Goal: Task Accomplishment & Management: Complete application form

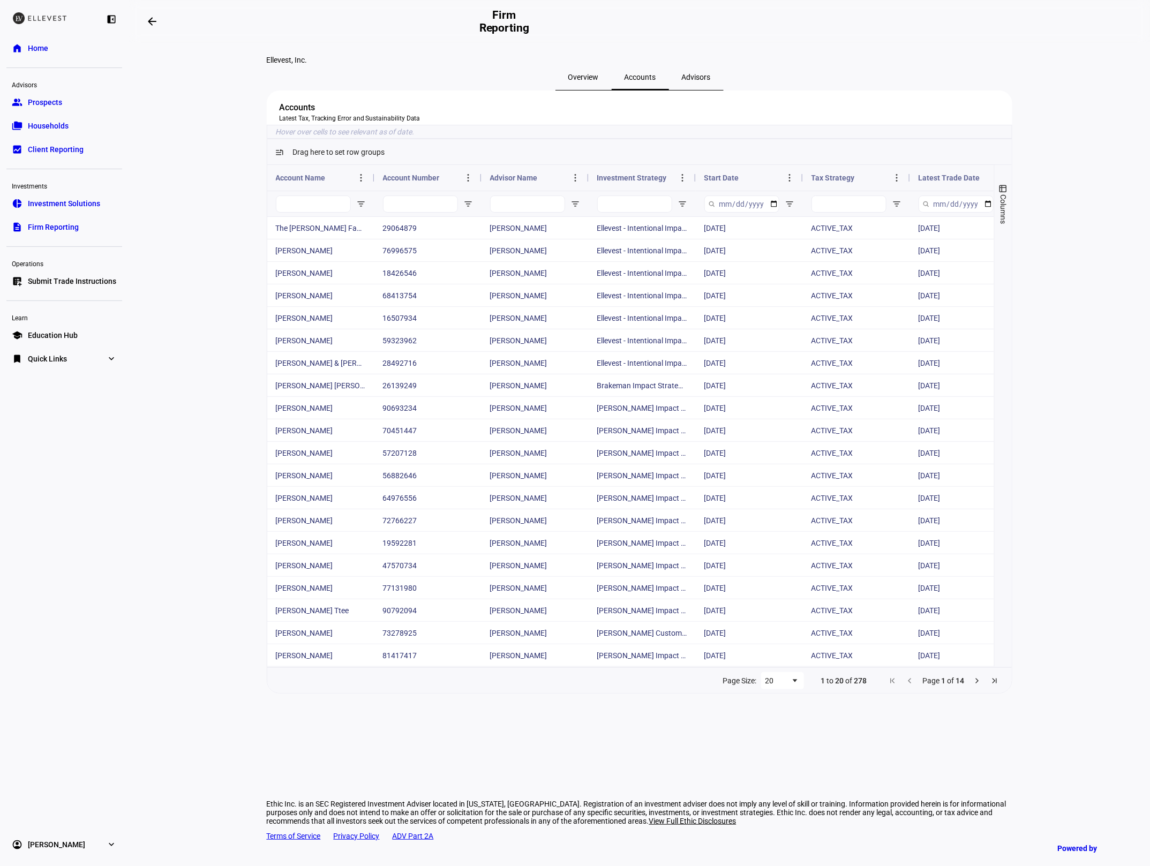
click at [70, 42] on link "home Home" at bounding box center [64, 47] width 116 height 21
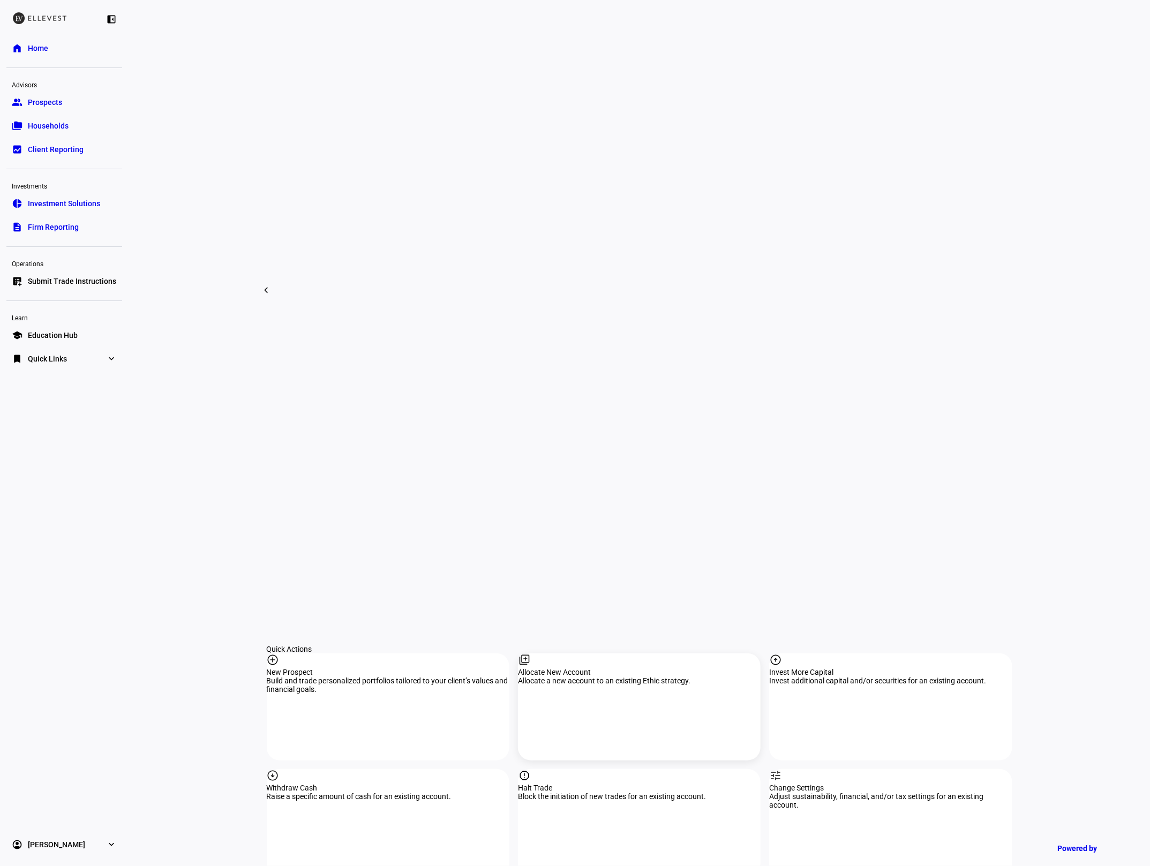
scroll to position [598, 0]
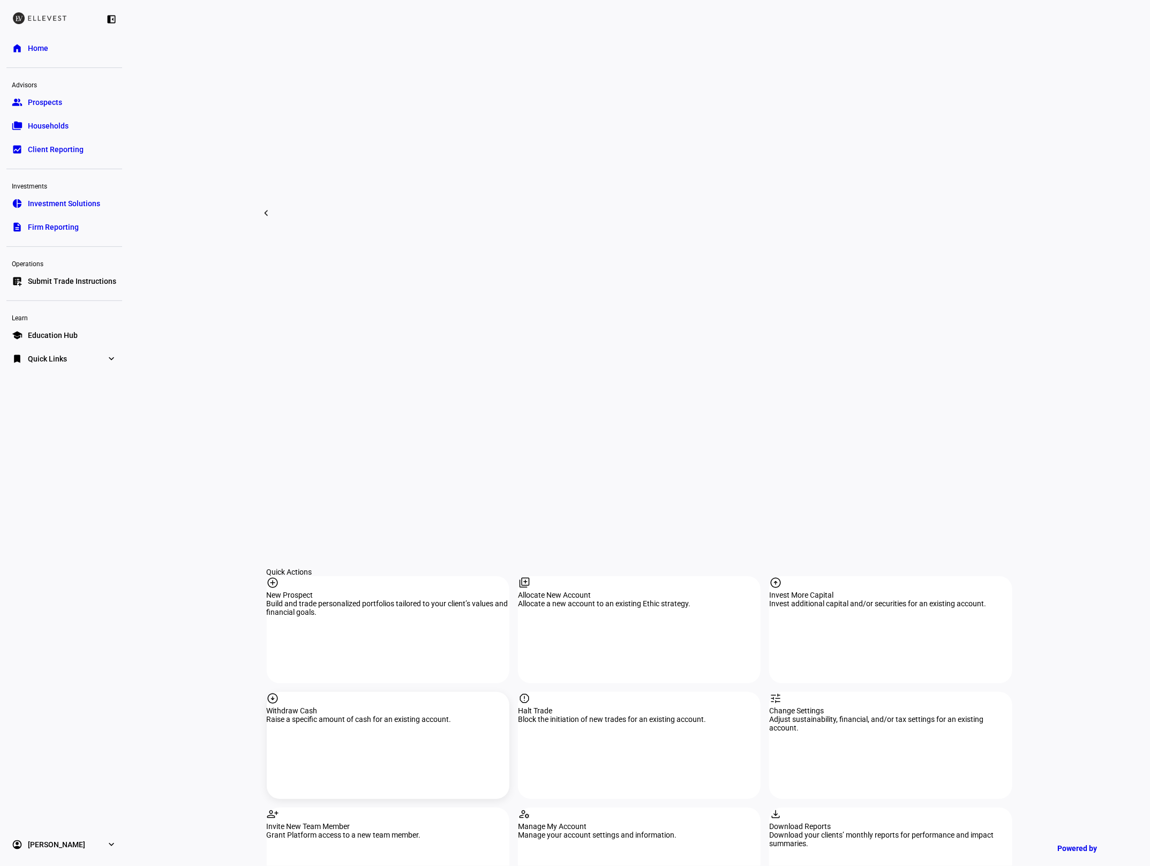
click at [434, 692] on div "arrow_circle_down Withdraw Cash Raise a specific amount of cash for an existing…" at bounding box center [388, 745] width 243 height 107
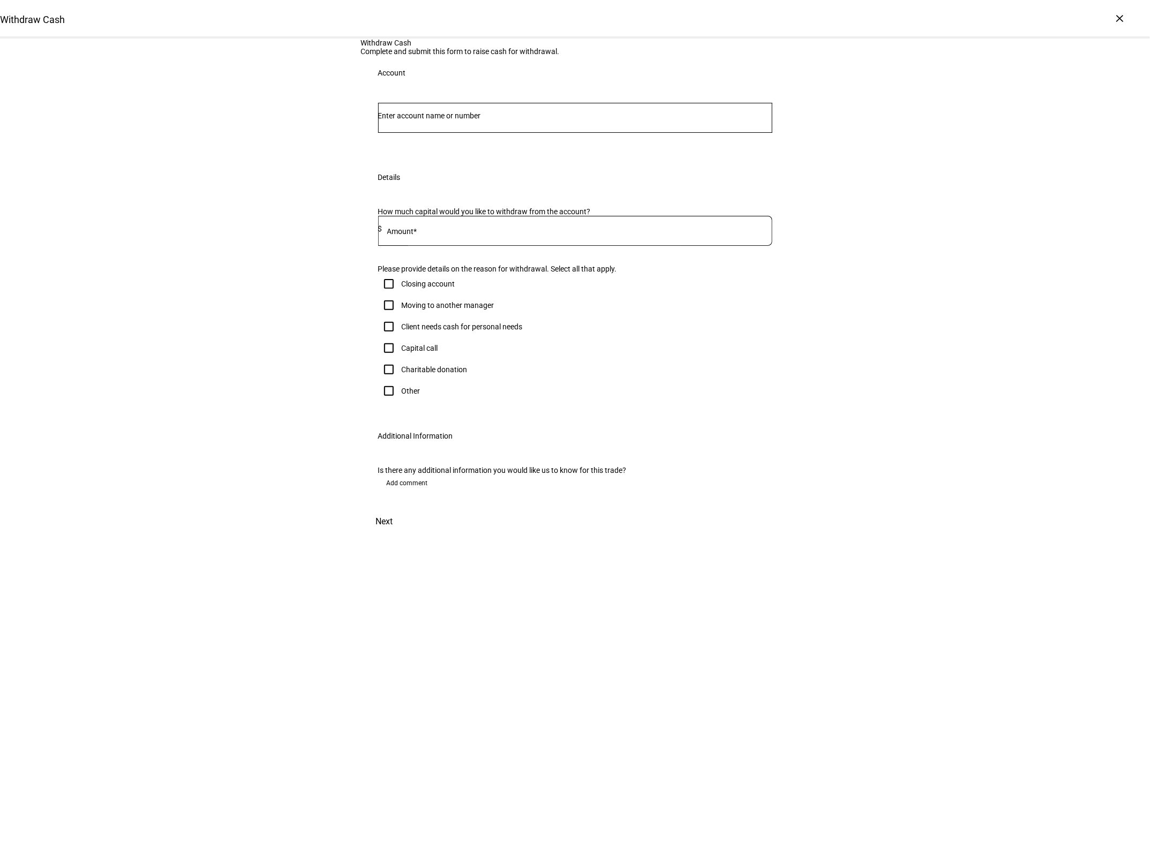
click at [437, 120] on input "Number" at bounding box center [575, 115] width 394 height 9
type input "5717"
click at [461, 275] on span "[PERSON_NAME]" at bounding box center [428, 279] width 65 height 12
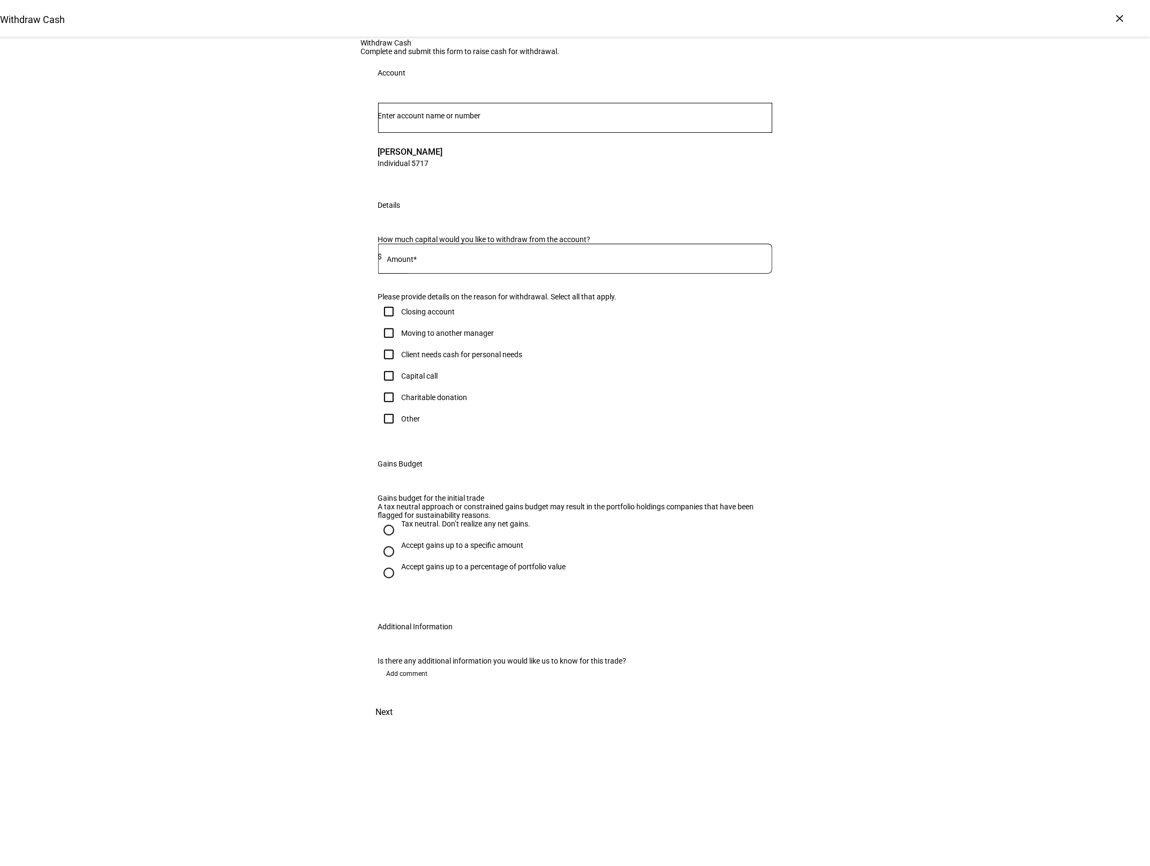
click at [462, 274] on div at bounding box center [577, 259] width 390 height 30
click at [456, 261] on input at bounding box center [577, 256] width 390 height 9
type input "25,000"
click at [273, 404] on div "Withdraw Cash Complete and submit this form to raise cash for withdrawal. Accou…" at bounding box center [575, 382] width 1150 height 687
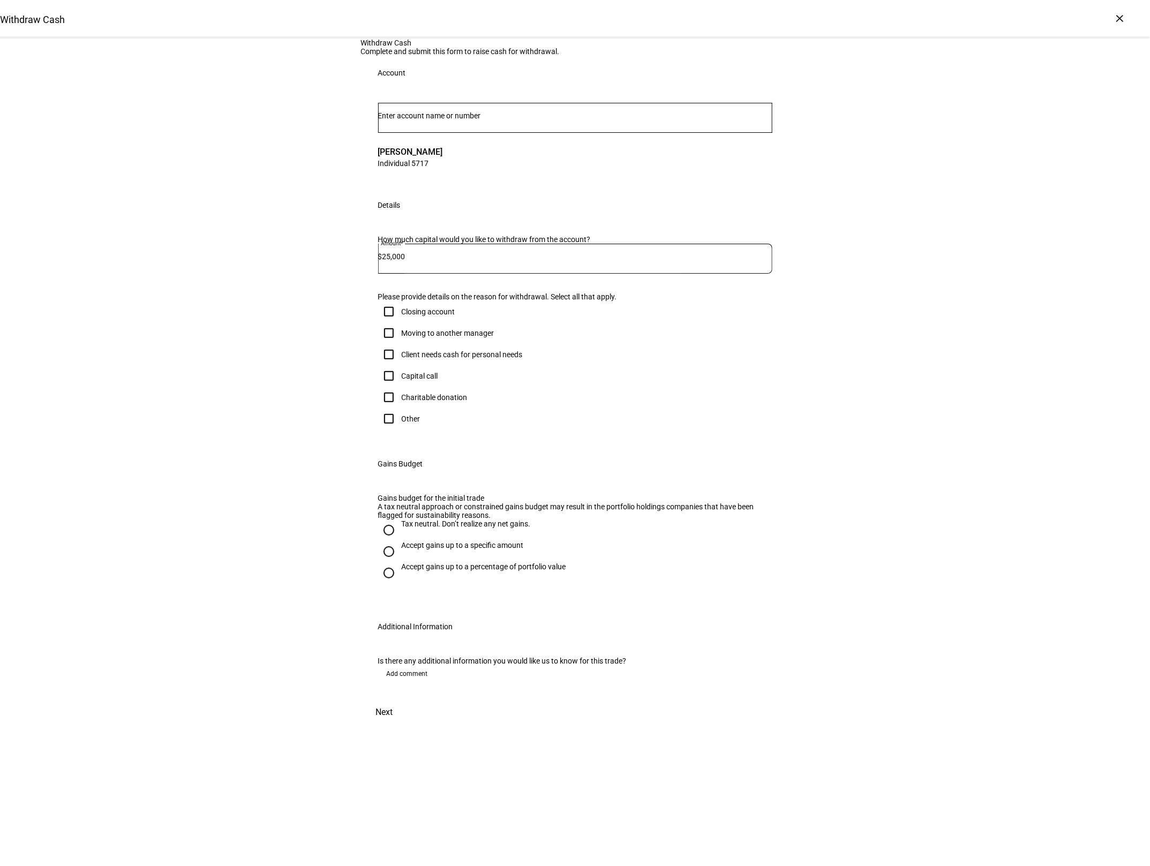
click at [406, 380] on div "Capital call" at bounding box center [420, 376] width 36 height 9
click at [400, 387] on input "Capital call" at bounding box center [388, 375] width 21 height 21
checkbox input "true"
click at [457, 550] on div "Accept gains up to a specific amount" at bounding box center [463, 545] width 122 height 9
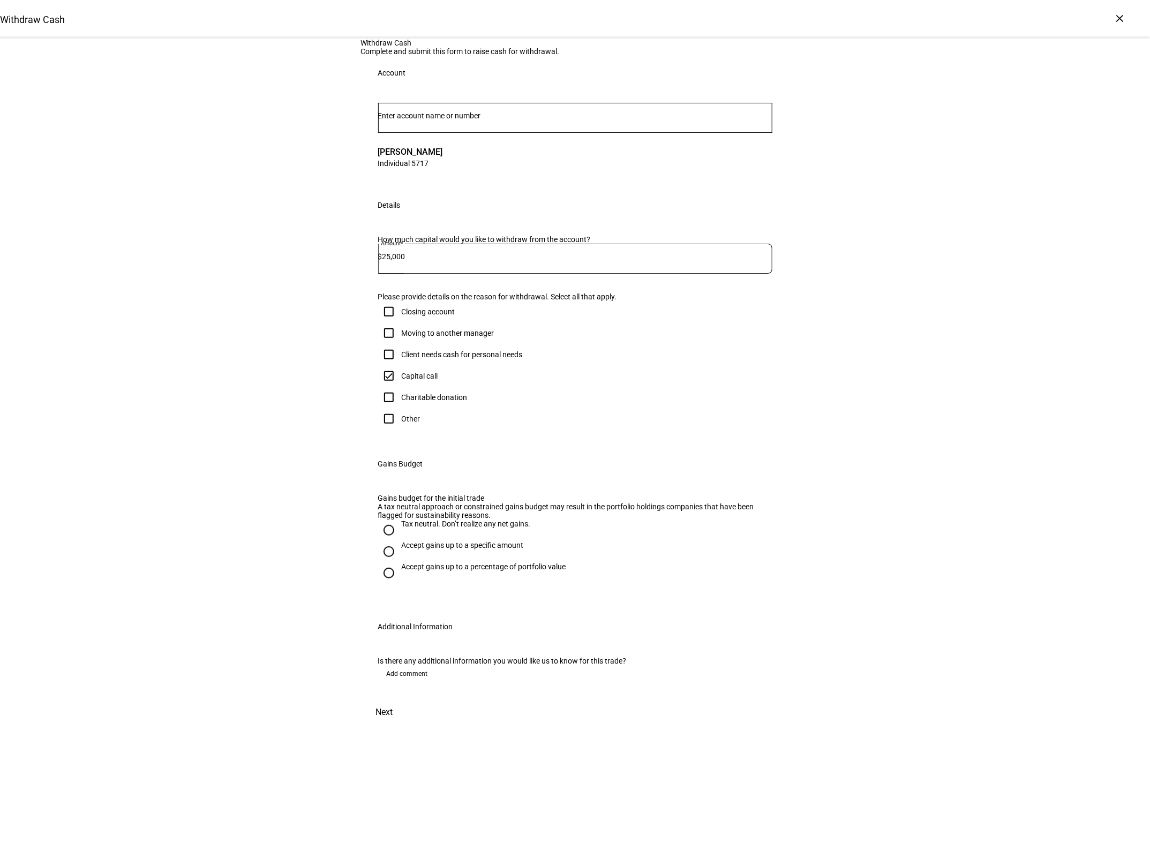
click at [400, 562] on input "Accept gains up to a specific amount" at bounding box center [388, 551] width 21 height 21
radio input "true"
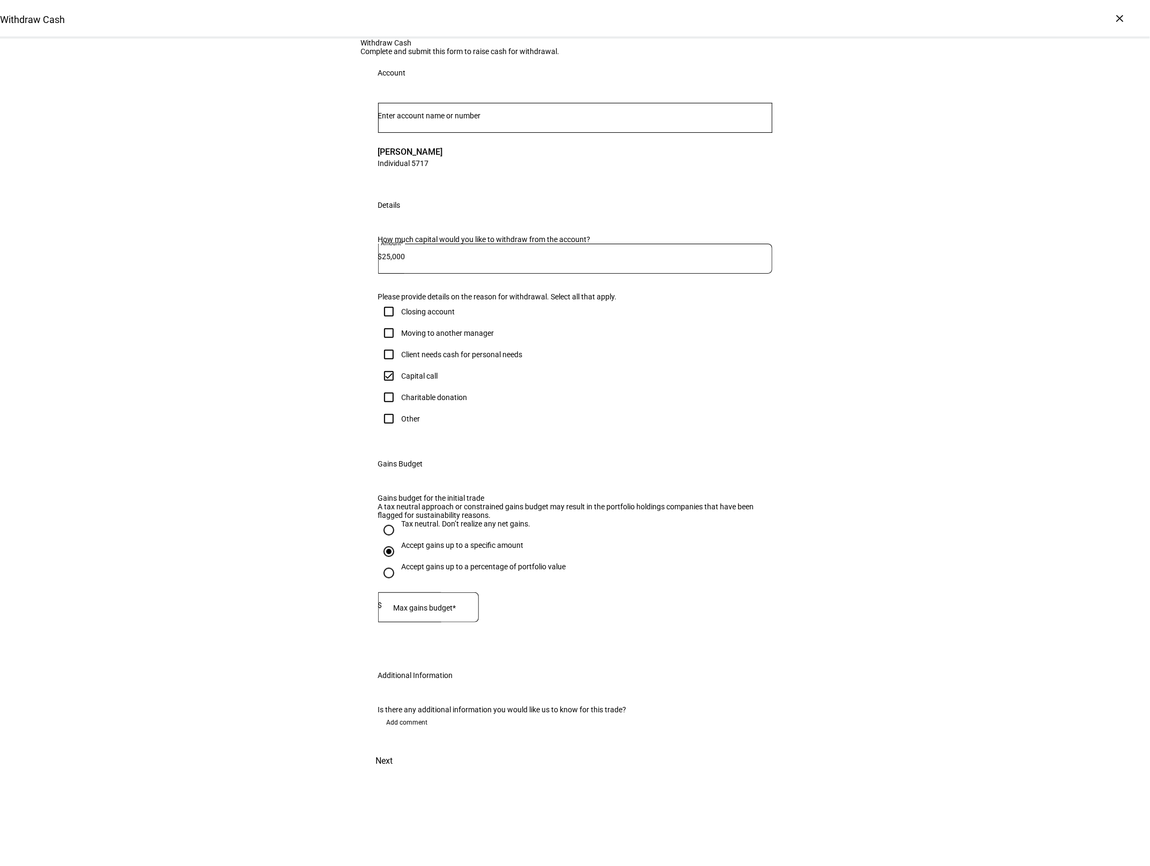
drag, startPoint x: 428, startPoint y: 662, endPoint x: 423, endPoint y: 667, distance: 6.8
click at [428, 622] on div at bounding box center [430, 607] width 96 height 30
click at [310, 627] on div "Withdraw Cash Complete and submit this form to raise cash for withdrawal. Accou…" at bounding box center [575, 406] width 1150 height 735
click at [420, 610] on input "1,000" at bounding box center [430, 605] width 96 height 9
type input "10,000"
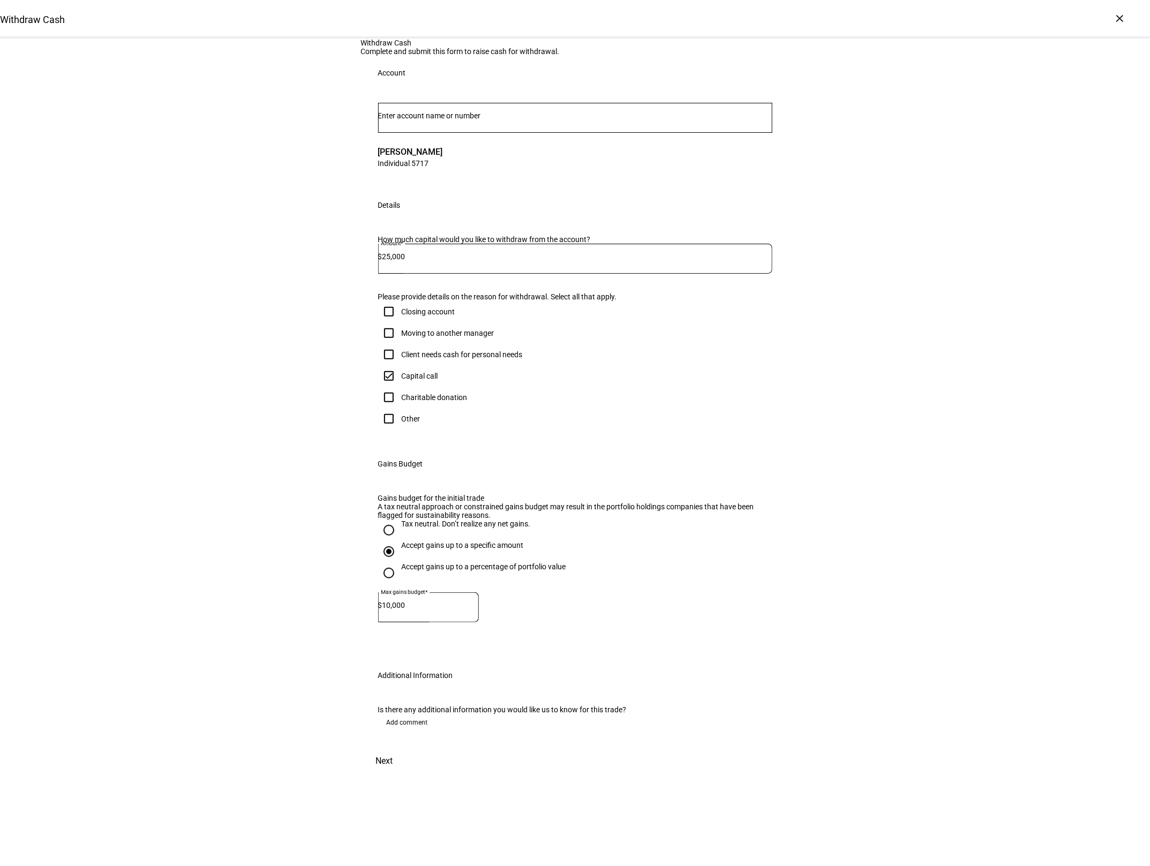
click at [290, 629] on div "Withdraw Cash Complete and submit this form to raise cash for withdrawal. Accou…" at bounding box center [575, 406] width 1150 height 735
click at [393, 774] on span "Next" at bounding box center [384, 761] width 17 height 26
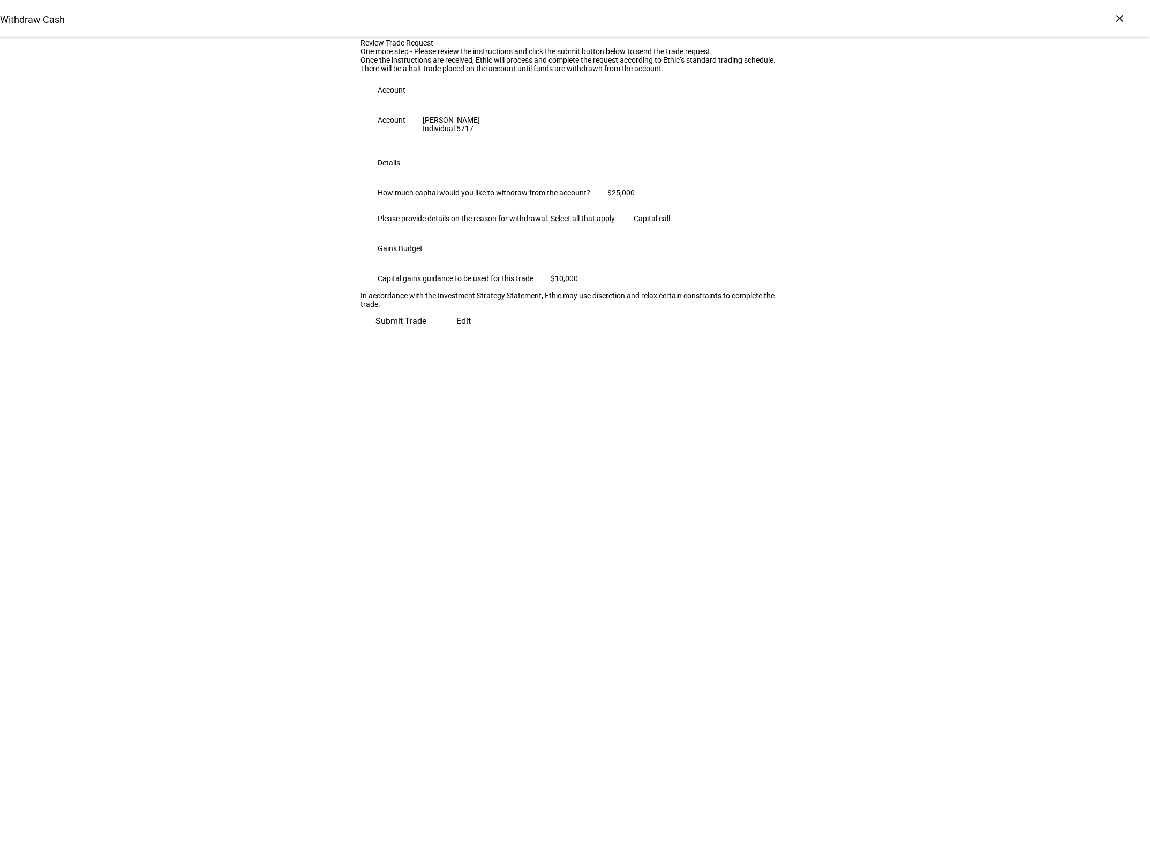
scroll to position [0, 0]
click at [427, 330] on span "Submit Trade" at bounding box center [401, 317] width 51 height 26
